Goal: Information Seeking & Learning: Learn about a topic

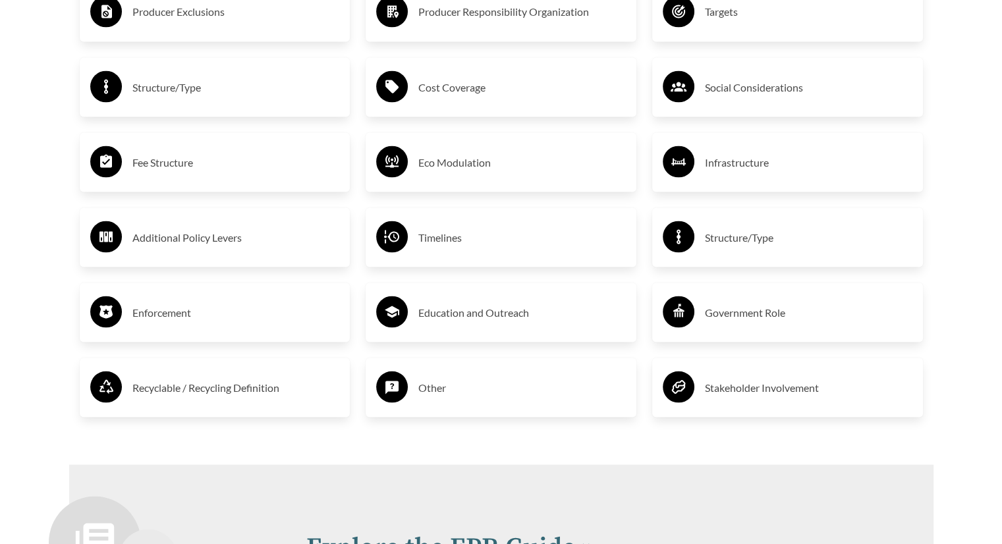
scroll to position [2436, 0]
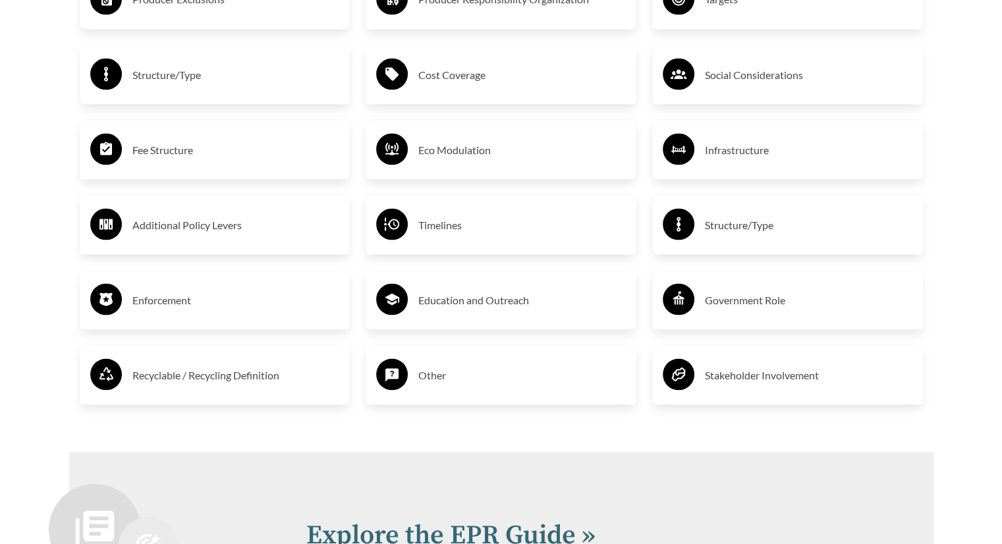
click at [234, 381] on h3 "Recyclable / Recycling Definition" at bounding box center [235, 374] width 207 height 21
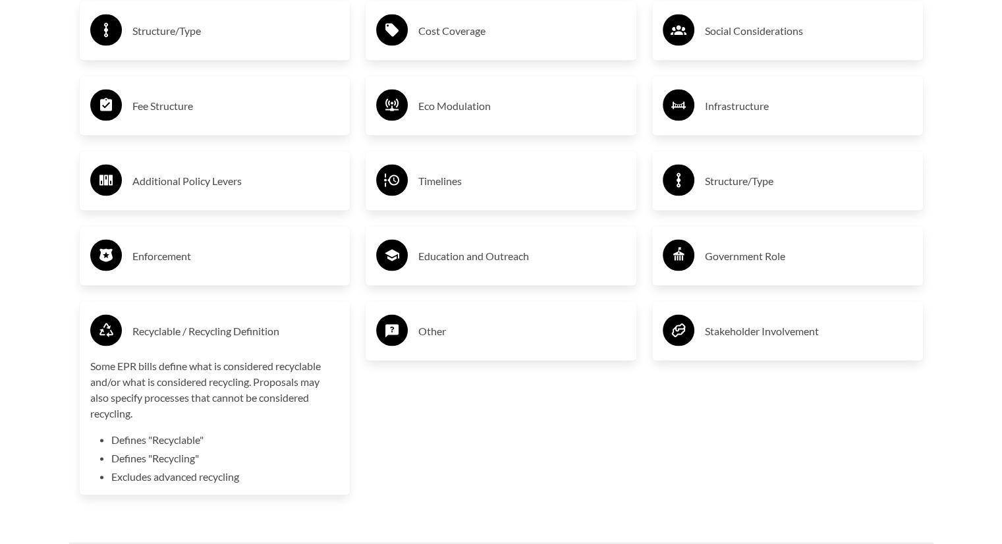
scroll to position [2503, 0]
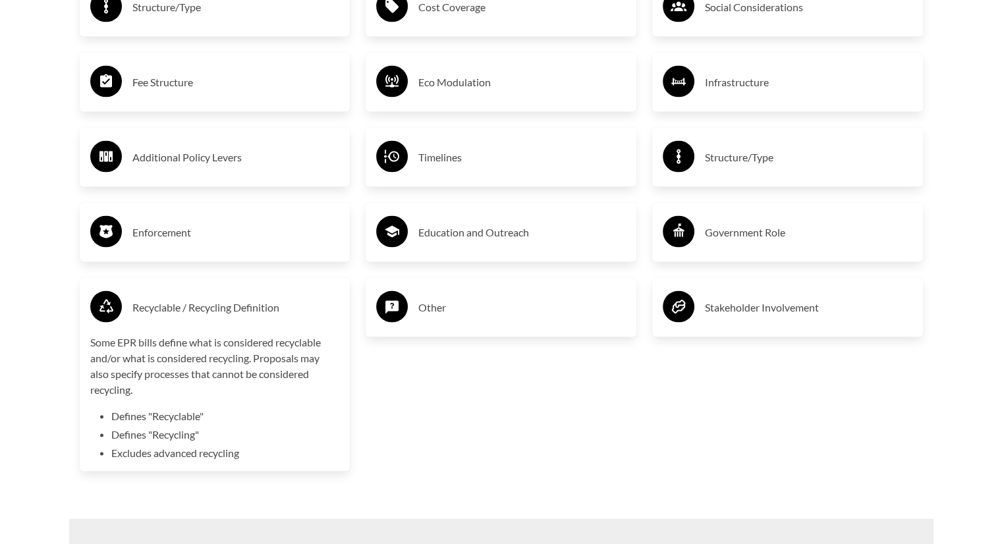
click at [756, 240] on h3 "Government Role" at bounding box center [808, 232] width 207 height 21
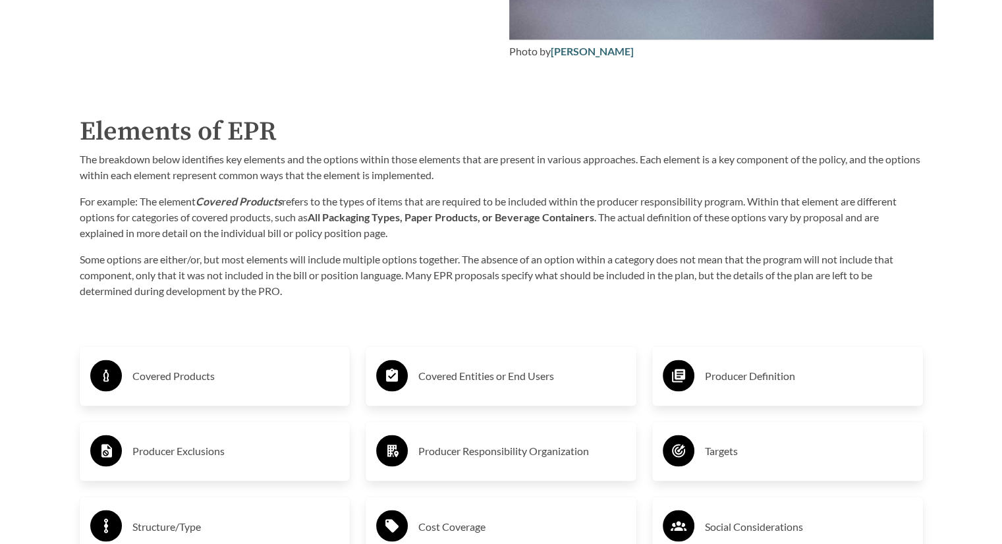
scroll to position [1977, 0]
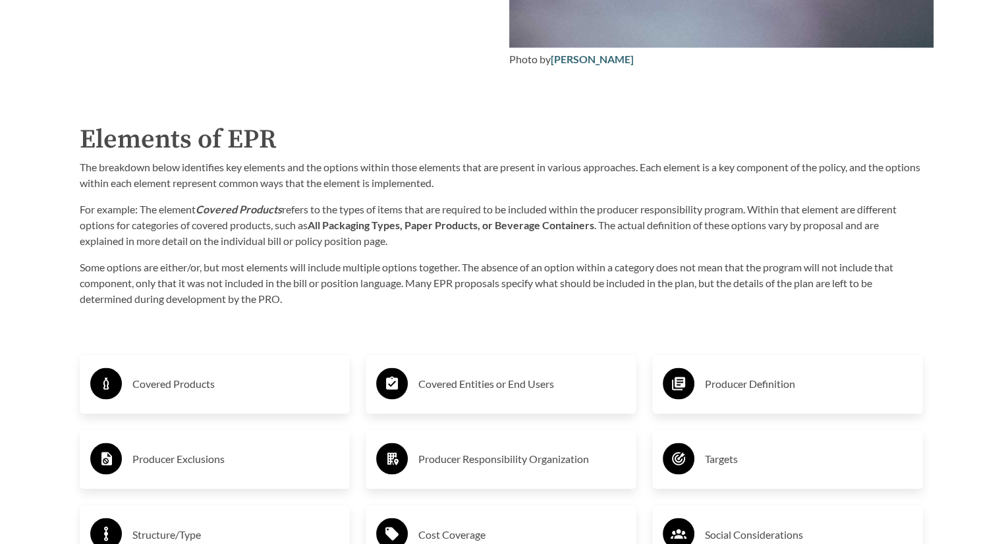
click at [433, 377] on h3 "Covered Entities or End Users" at bounding box center [521, 383] width 207 height 21
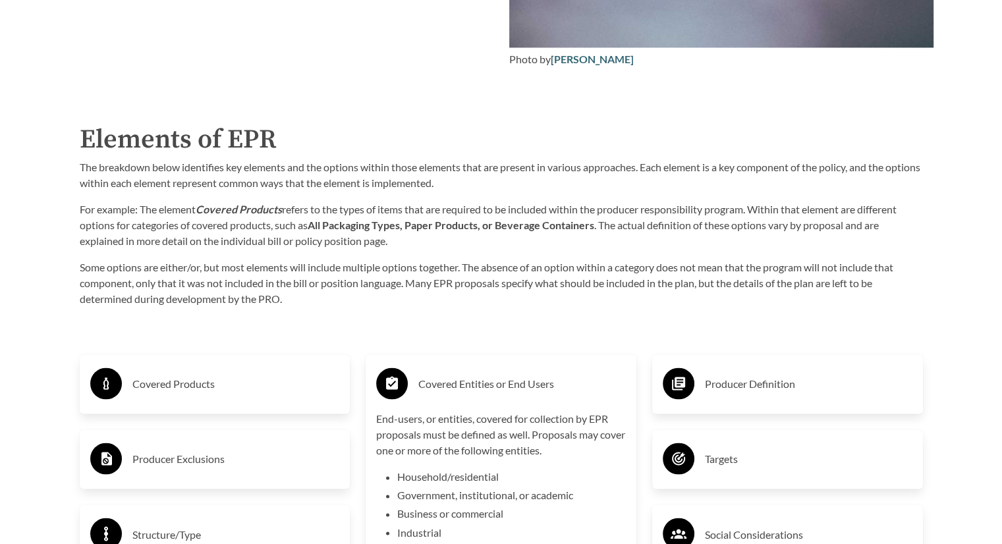
click at [430, 375] on h3 "Covered Entities or End Users" at bounding box center [521, 383] width 207 height 21
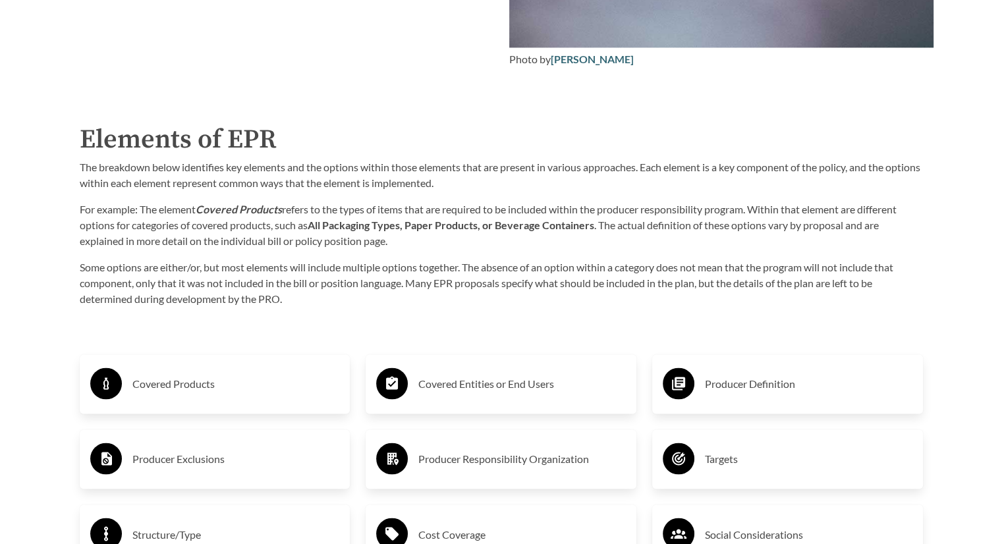
click at [425, 448] on div "Producer Responsibility Organization" at bounding box center [501, 459] width 250 height 38
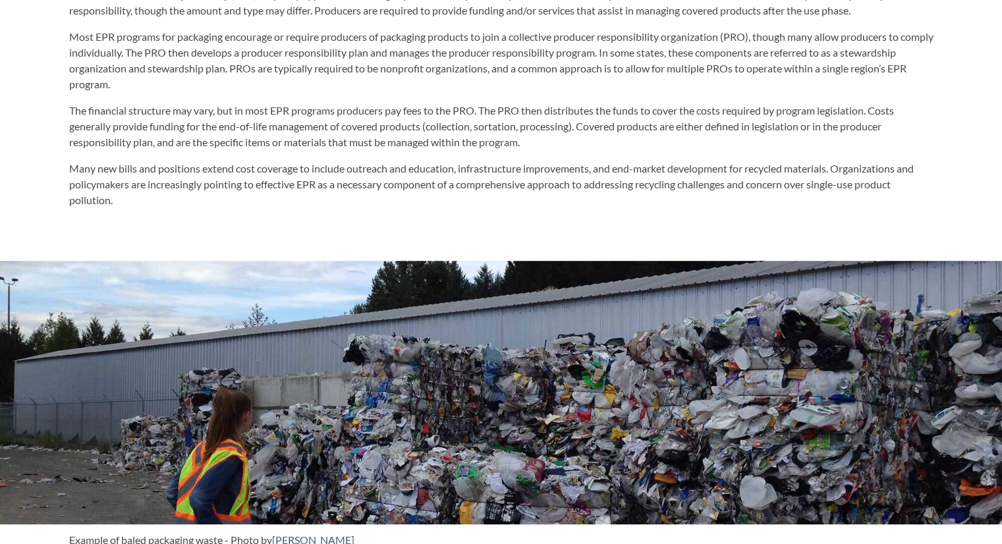
scroll to position [528, 0]
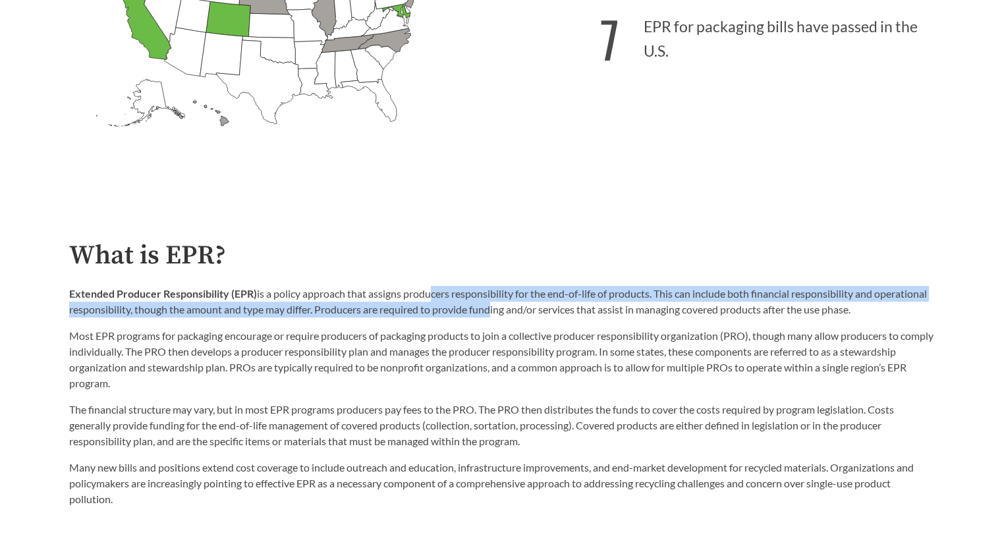
drag, startPoint x: 429, startPoint y: 294, endPoint x: 547, endPoint y: 318, distance: 119.6
click at [547, 317] on p "Extended Producer Responsibility (EPR) is a policy approach that assigns produc…" at bounding box center [501, 302] width 864 height 32
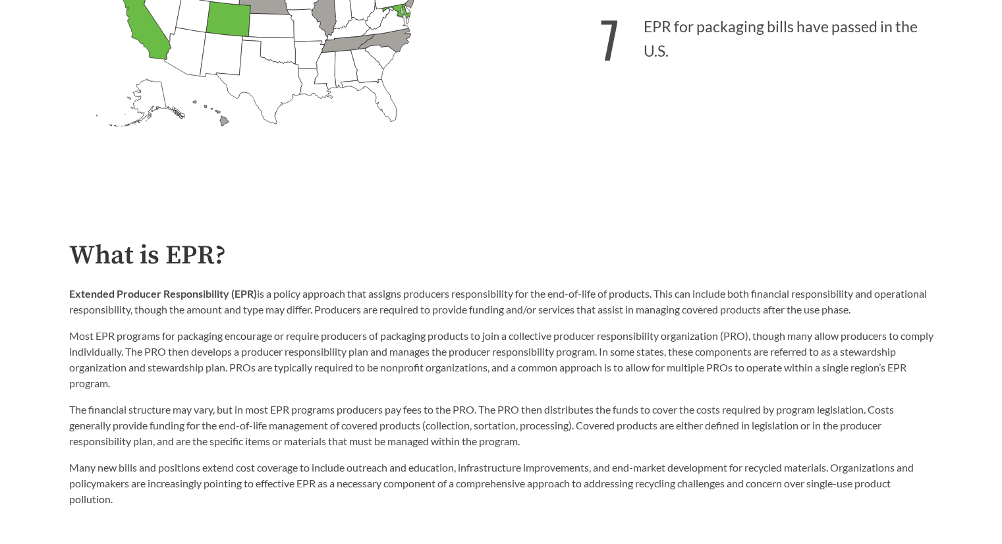
click at [290, 340] on p "Most EPR programs for packaging encourage or require producers of packaging pro…" at bounding box center [501, 359] width 864 height 63
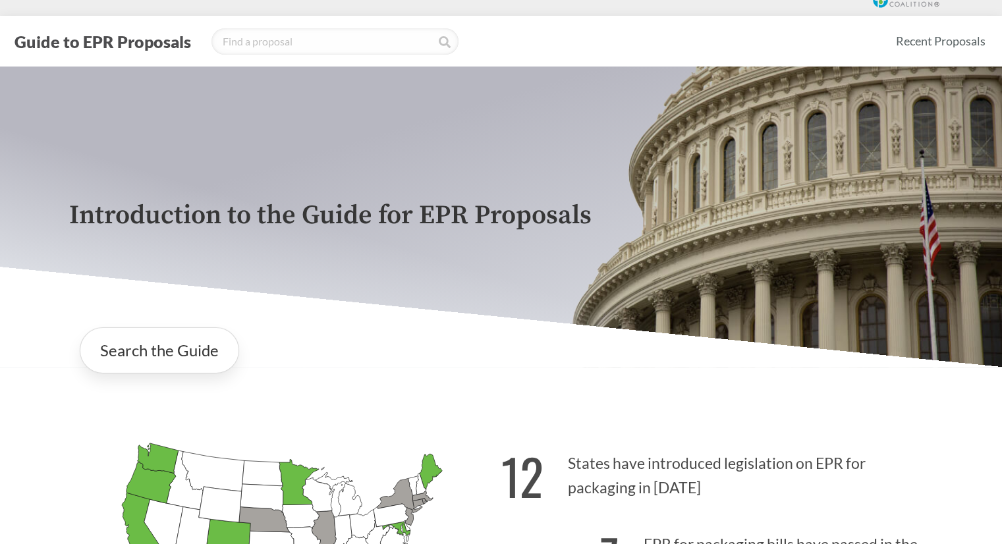
scroll to position [0, 0]
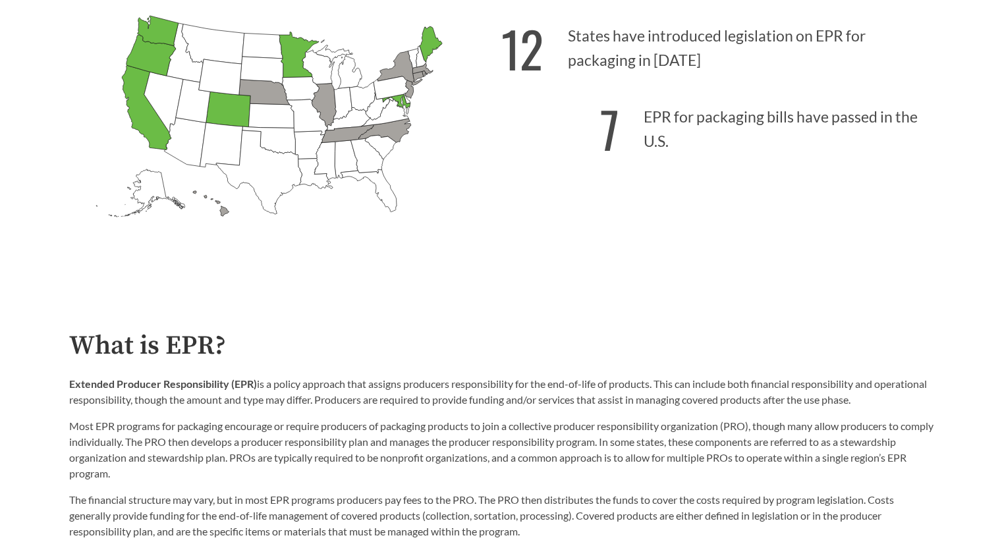
scroll to position [461, 0]
